Goal: Answer question/provide support: Answer question/provide support

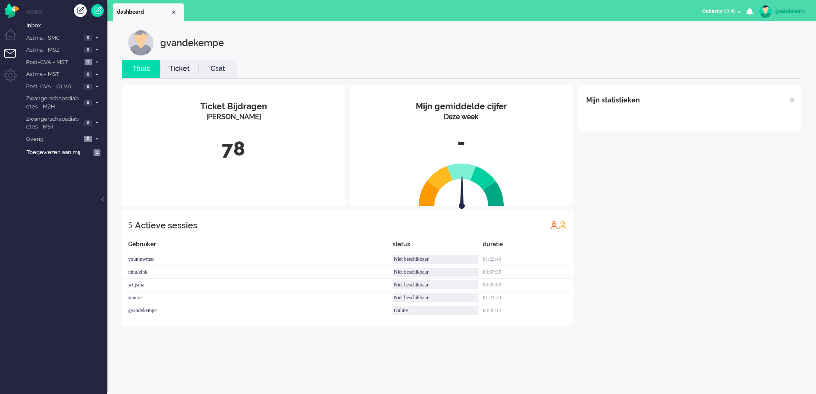
click at [794, 290] on div "Mijn statistieken + Statistieken toevoegen Bel tijd (gemiddelde dag) Wrapup tij…" at bounding box center [688, 205] width 223 height 240
click at [91, 62] on span "1" at bounding box center [88, 62] width 7 height 6
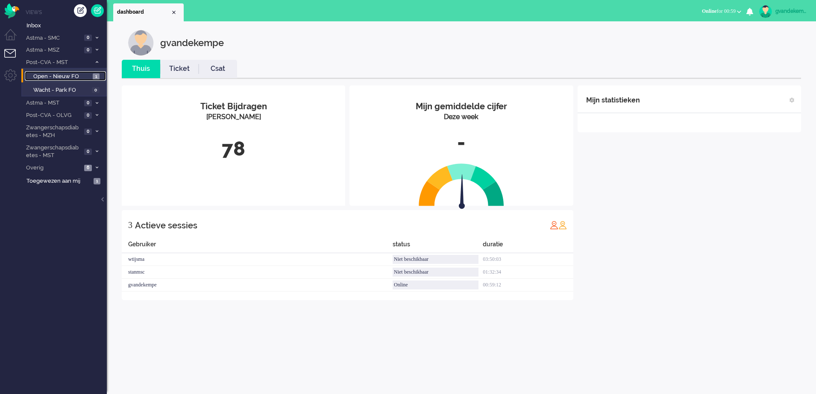
click at [83, 74] on span "Open - Nieuw FO" at bounding box center [61, 77] width 57 height 8
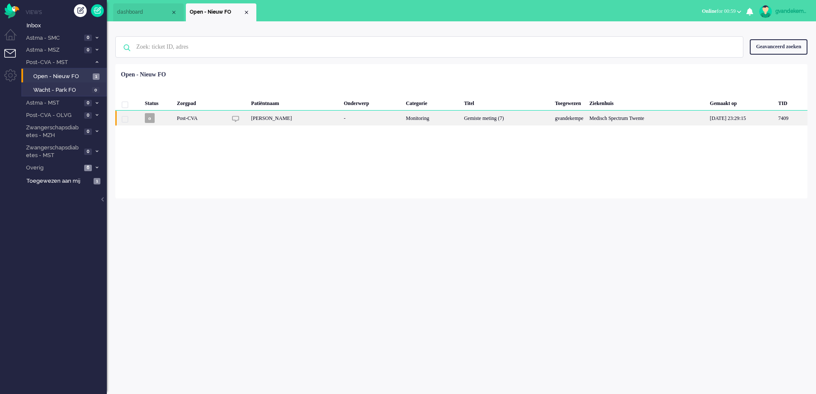
click at [258, 121] on div "[PERSON_NAME]" at bounding box center [294, 118] width 93 height 15
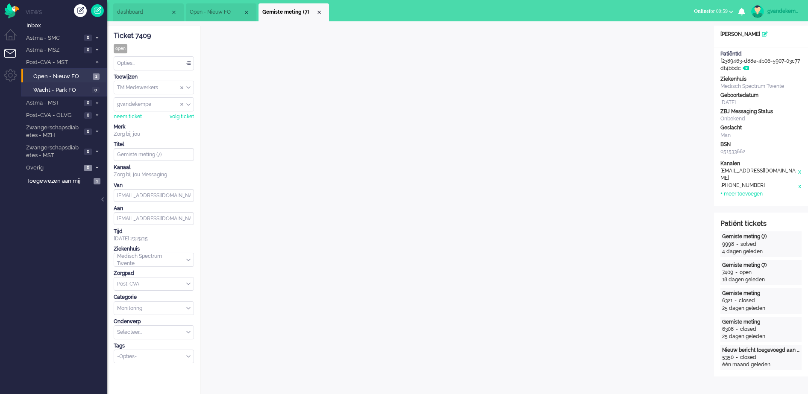
scroll to position [16, 0]
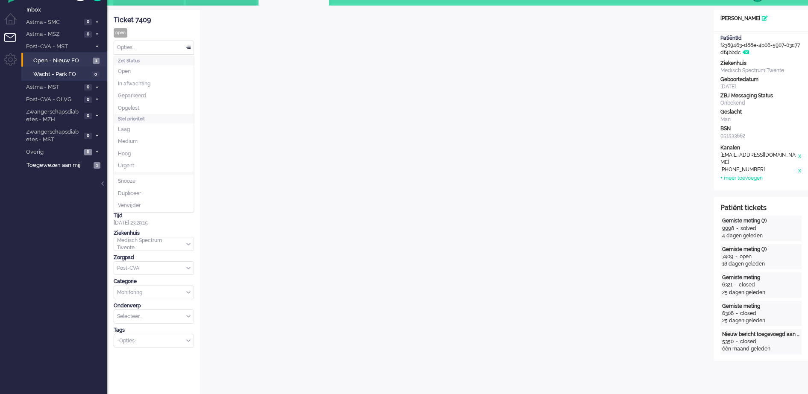
click at [190, 48] on div "Opties..." at bounding box center [153, 47] width 79 height 13
click at [145, 108] on li "Opgelost" at bounding box center [153, 108] width 79 height 12
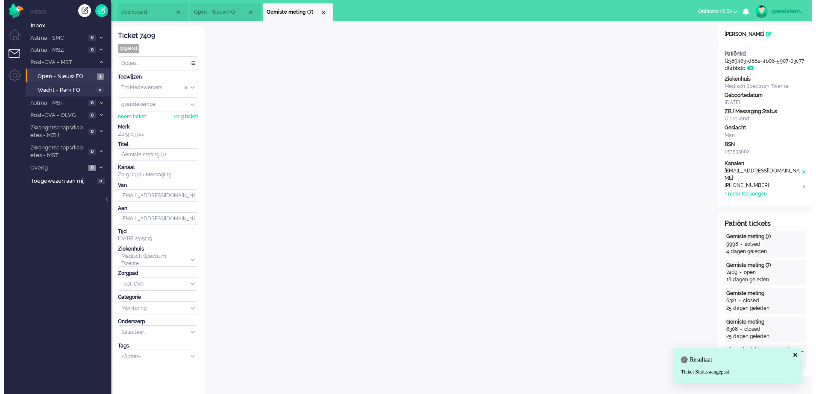
scroll to position [183, 0]
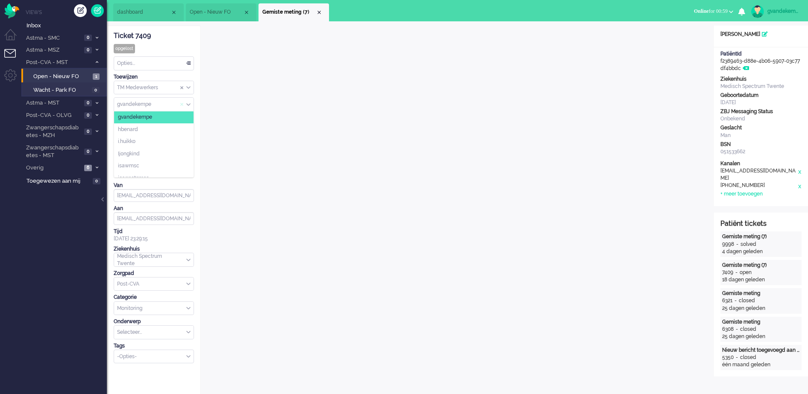
click at [186, 103] on div "gvandekempe" at bounding box center [153, 104] width 79 height 13
click at [319, 12] on div "Close tab" at bounding box center [319, 12] width 7 height 7
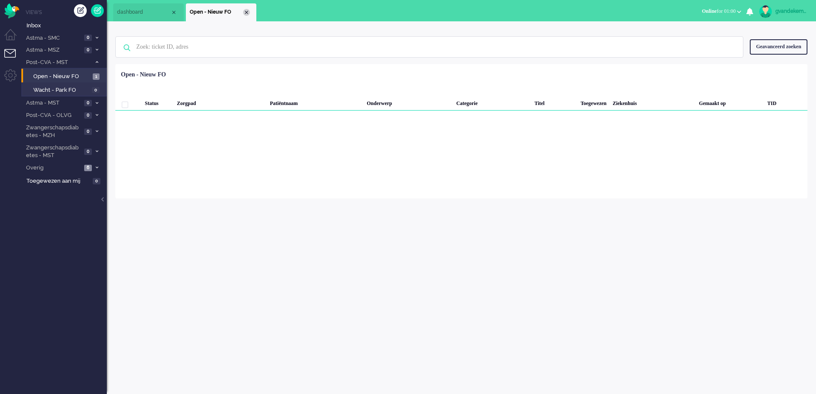
click at [247, 13] on div "Close tab" at bounding box center [246, 12] width 7 height 7
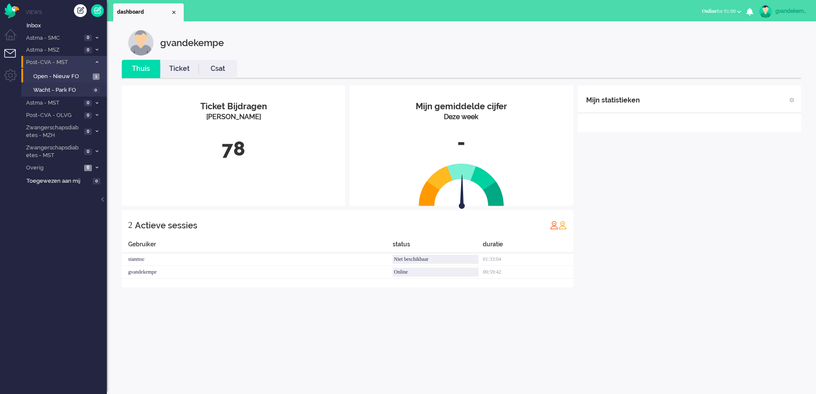
click at [94, 61] on span at bounding box center [97, 62] width 6 height 5
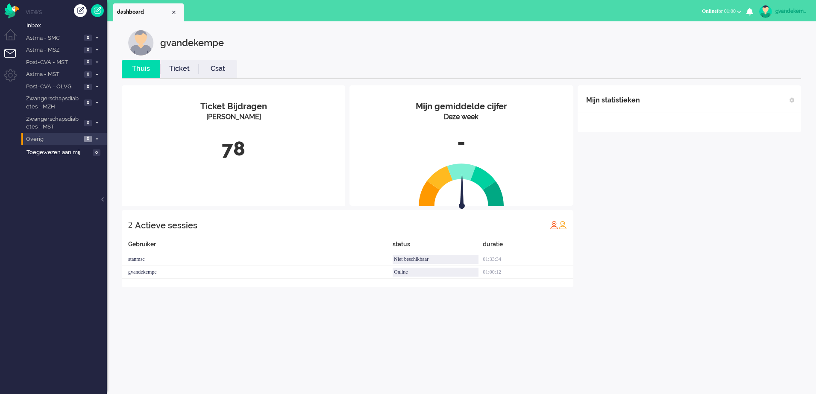
click at [89, 140] on span "6" at bounding box center [88, 139] width 8 height 6
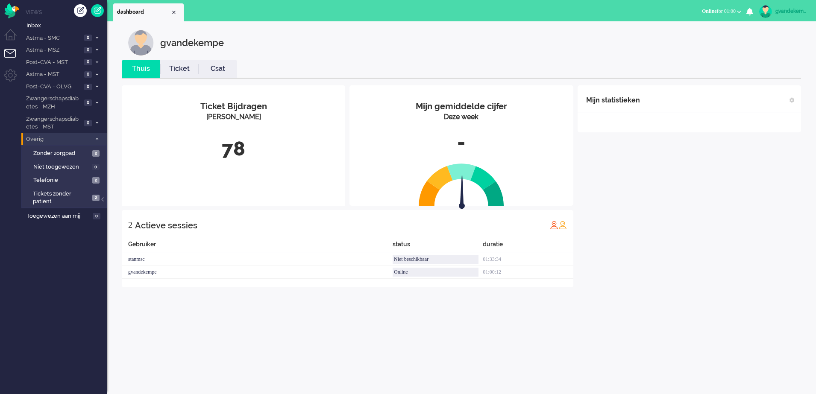
click at [96, 138] on icon at bounding box center [97, 139] width 3 height 3
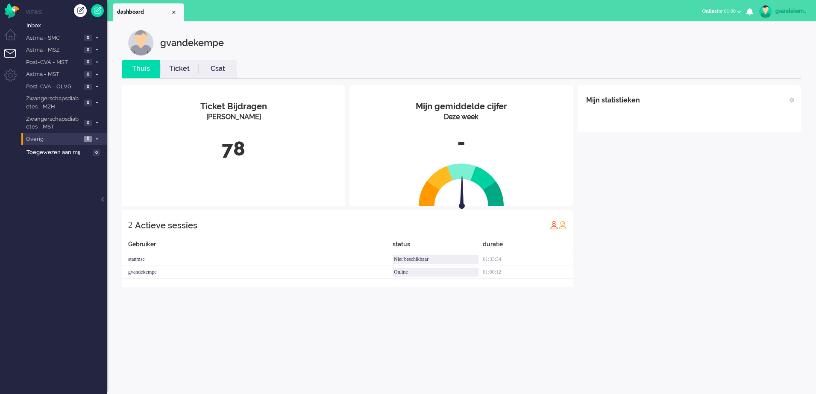
click at [672, 235] on div "Mijn statistieken + Statistieken toevoegen Bel tijd (gemiddelde dag) Wrapup tij…" at bounding box center [688, 186] width 223 height 202
click at [738, 10] on b "button" at bounding box center [739, 11] width 4 height 3
click at [676, 36] on label "Online" at bounding box center [705, 38] width 67 height 7
click at [97, 138] on icon at bounding box center [97, 139] width 3 height 3
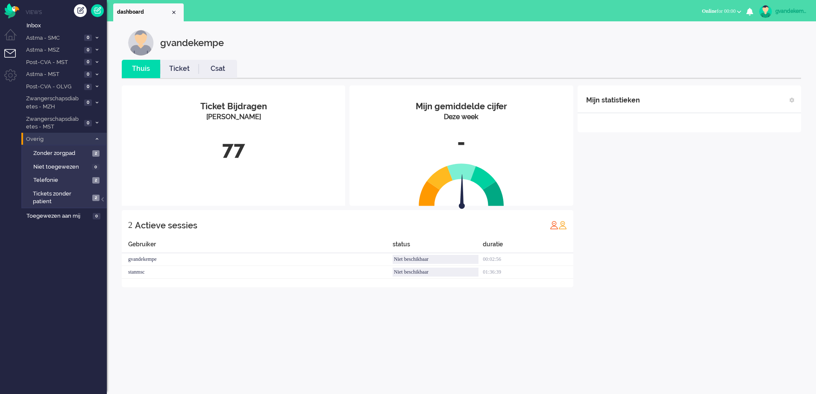
click at [96, 140] on icon at bounding box center [97, 139] width 3 height 3
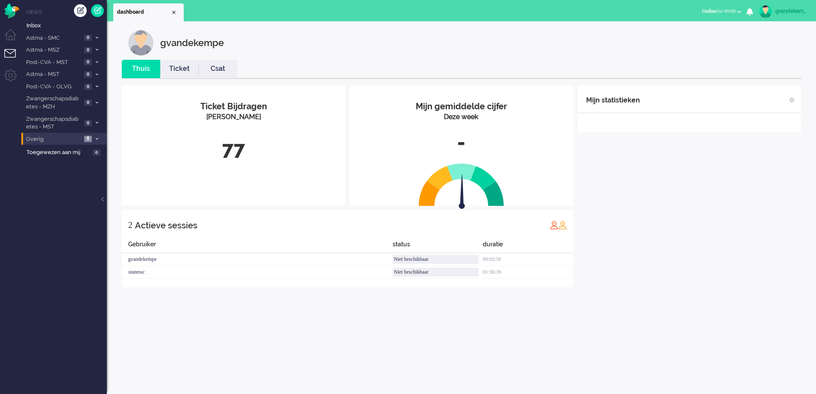
click at [726, 11] on span "Online for 00:00" at bounding box center [719, 11] width 34 height 6
click at [678, 36] on label "Online" at bounding box center [705, 38] width 67 height 7
click at [679, 253] on div "Mijn statistieken + Statistieken toevoegen Bel tijd (gemiddelde dag) Wrapup tij…" at bounding box center [688, 186] width 223 height 202
click at [791, 8] on div "gvandekempe" at bounding box center [791, 11] width 32 height 9
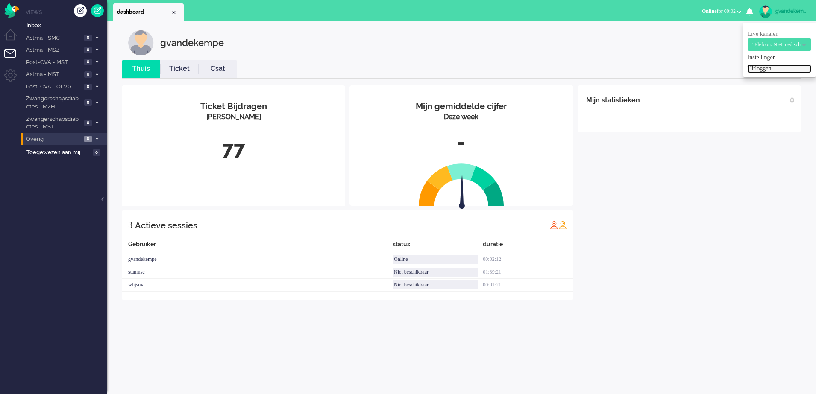
click at [750, 68] on link "Uitloggen" at bounding box center [779, 68] width 64 height 9
